Goal: Task Accomplishment & Management: Manage account settings

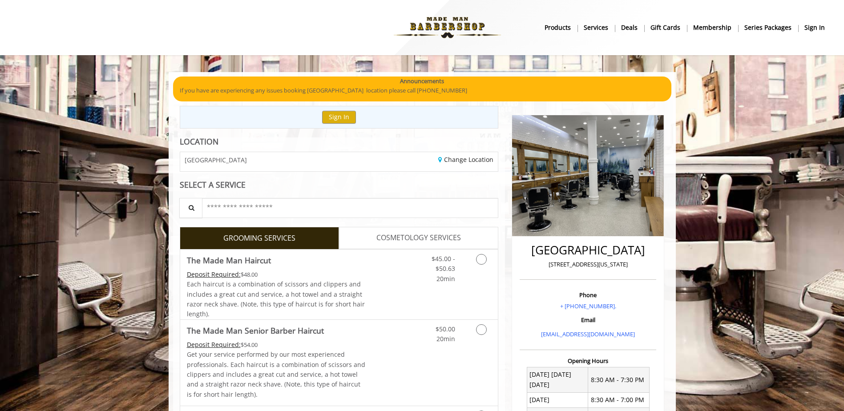
click at [819, 28] on b "sign in" at bounding box center [815, 28] width 20 height 10
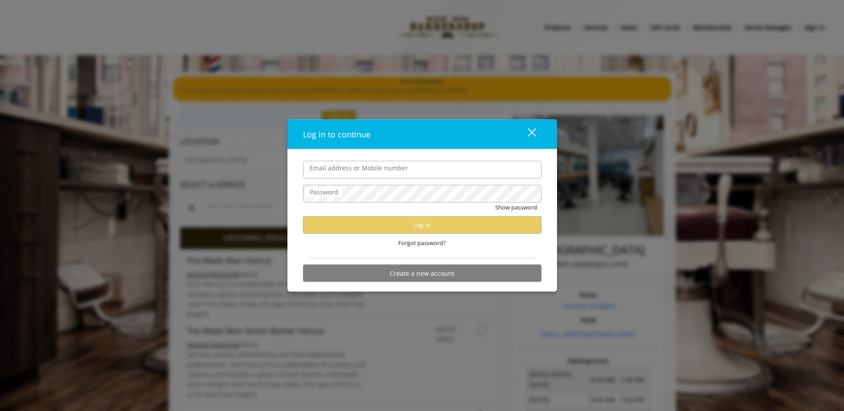
click at [430, 137] on div "Log in to continue" at bounding box center [407, 134] width 208 height 13
click at [436, 277] on button "Create a new account" at bounding box center [422, 273] width 239 height 17
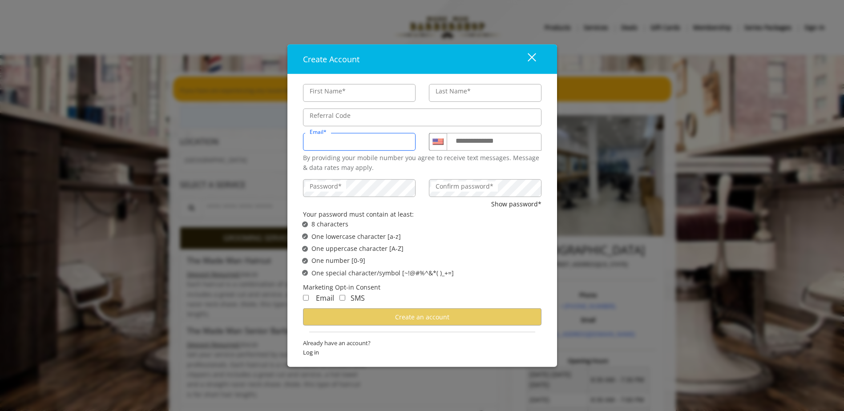
drag, startPoint x: 331, startPoint y: 146, endPoint x: 378, endPoint y: 147, distance: 46.8
click at [331, 146] on input "Email*" at bounding box center [359, 142] width 113 height 18
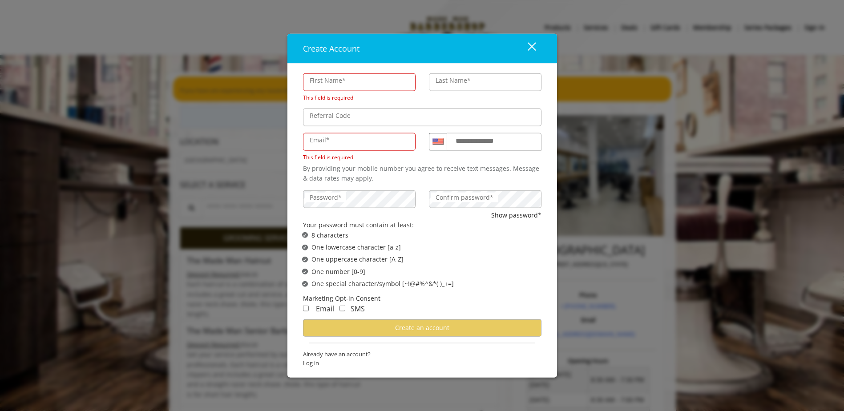
drag, startPoint x: 484, startPoint y: 152, endPoint x: 483, endPoint y: 158, distance: 5.9
click at [484, 152] on div "**********" at bounding box center [485, 145] width 126 height 35
click at [528, 49] on div "close" at bounding box center [527, 48] width 18 height 13
